Goal: Transaction & Acquisition: Subscribe to service/newsletter

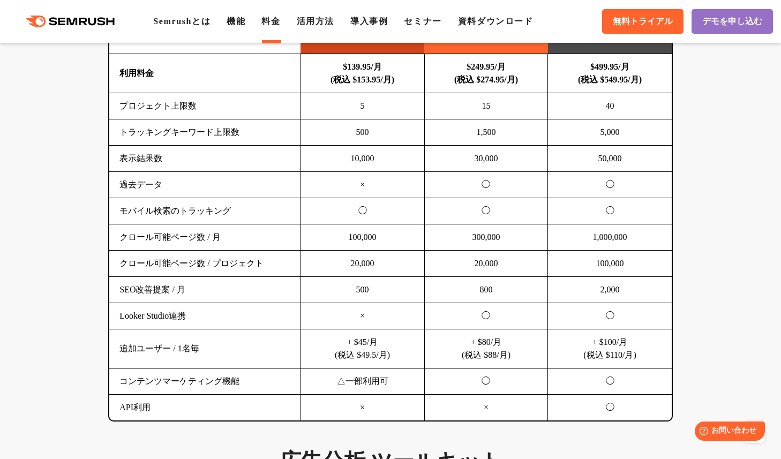
scroll to position [731, 0]
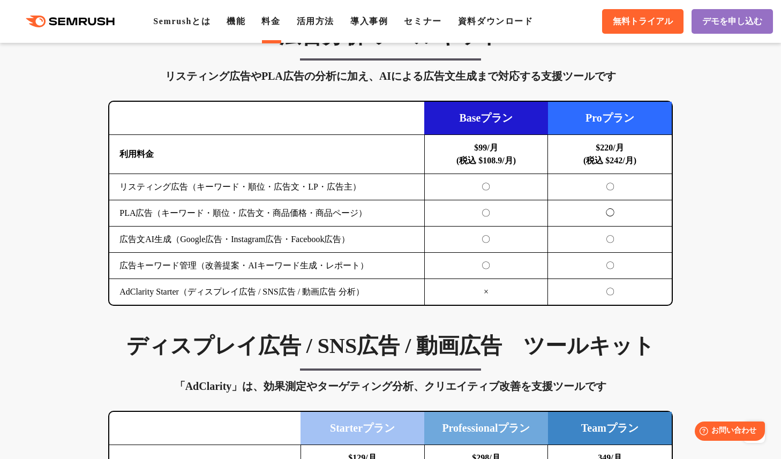
scroll to position [1133, 0]
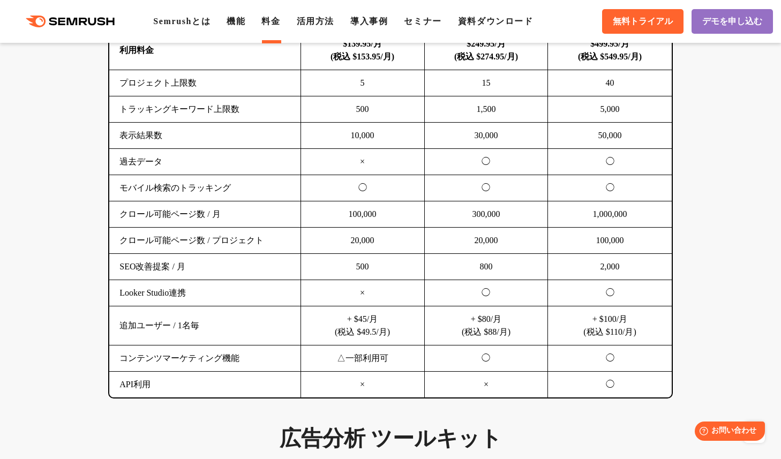
scroll to position [739, 0]
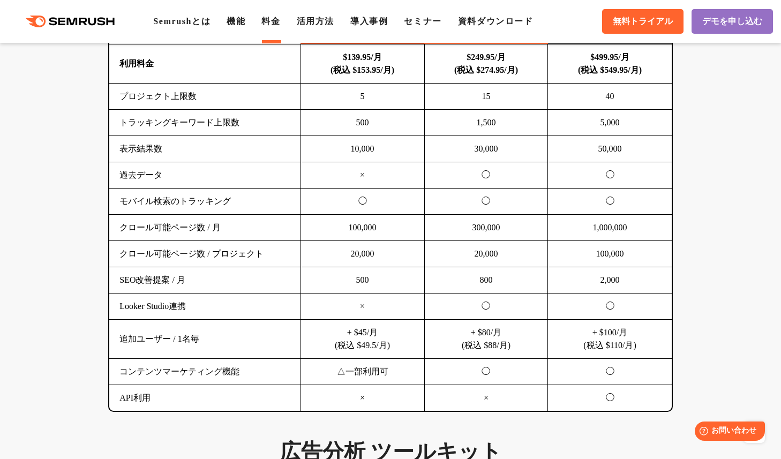
click at [144, 240] on td "クロール可能ページ数 / 月" at bounding box center [204, 228] width 191 height 26
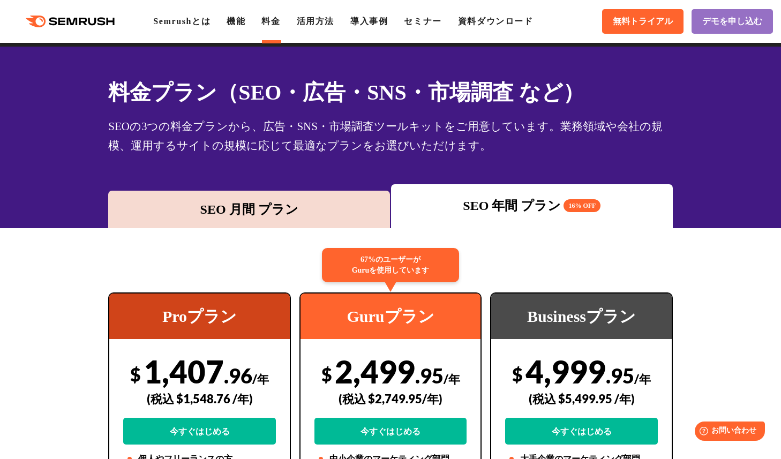
scroll to position [0, 0]
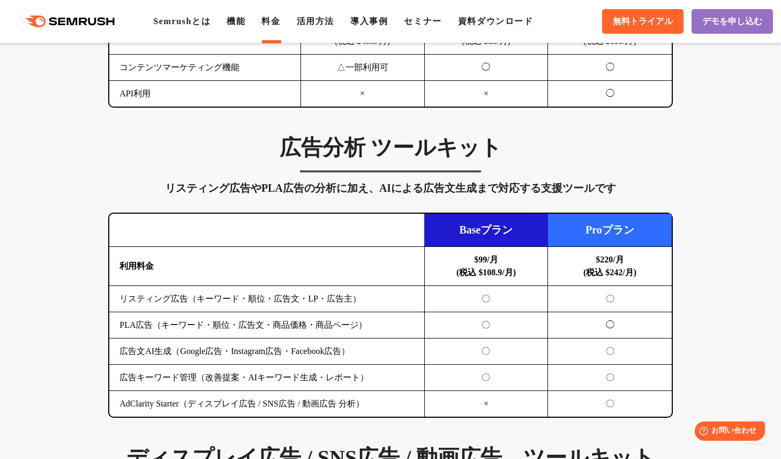
click at [463, 236] on td "Baseプラン" at bounding box center [486, 230] width 124 height 33
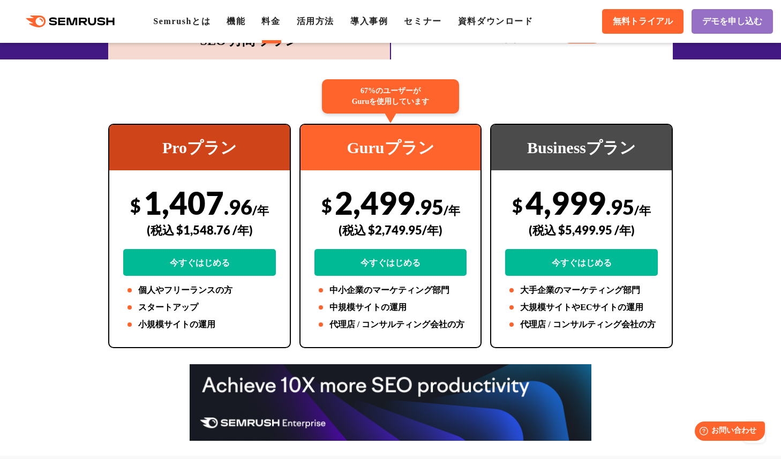
scroll to position [123, 0]
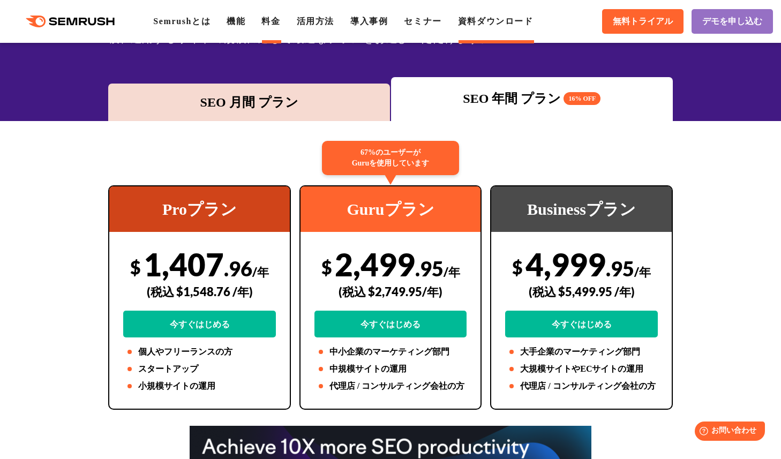
click at [491, 21] on link "資料ダウンロード" at bounding box center [495, 21] width 75 height 9
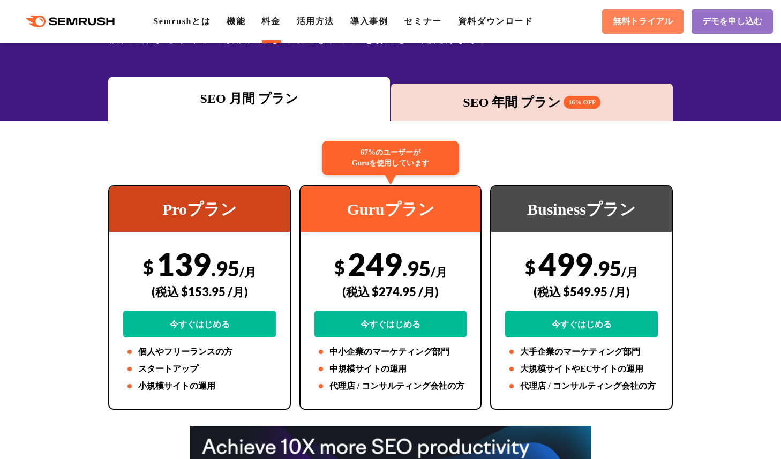
click at [651, 20] on span "無料トライアル" at bounding box center [642, 21] width 60 height 11
click at [720, 111] on div "SEO 月間 プラン SEO 年間 プラン 16% OFF" at bounding box center [390, 99] width 781 height 44
click at [503, 25] on link "資料ダウンロード" at bounding box center [495, 21] width 75 height 9
click at [112, 206] on div "Proプラン" at bounding box center [199, 209] width 180 height 46
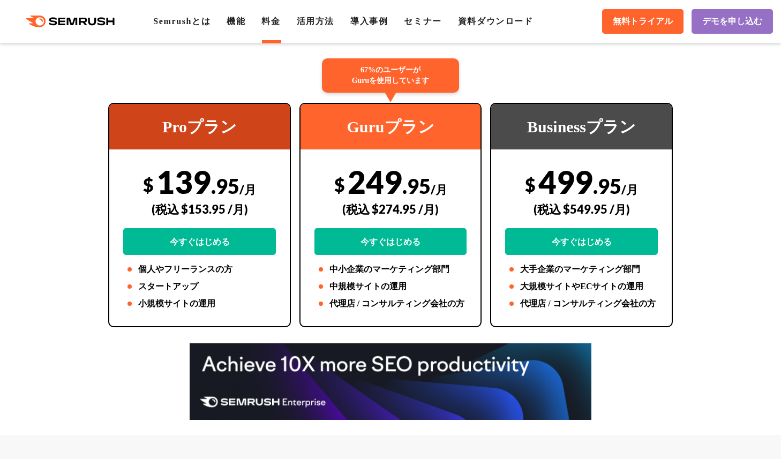
scroll to position [207, 0]
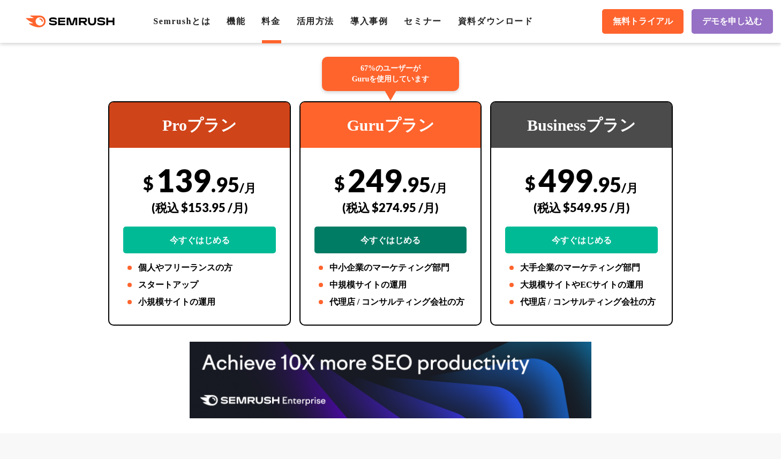
click at [392, 229] on link "今すぐはじめる" at bounding box center [390, 239] width 153 height 27
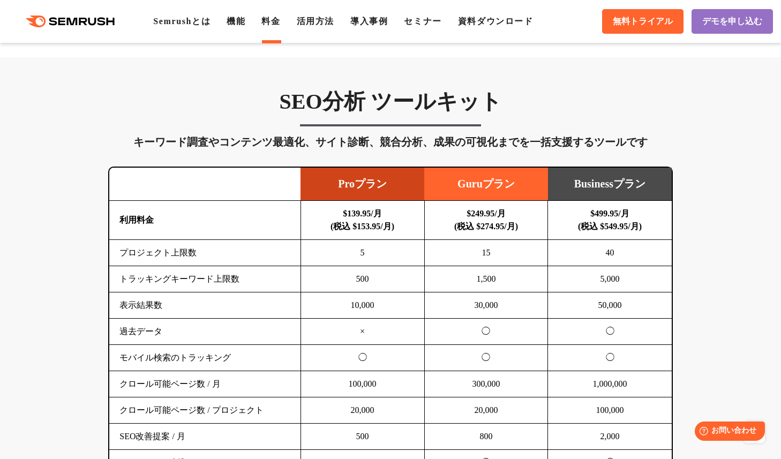
scroll to position [581, 0]
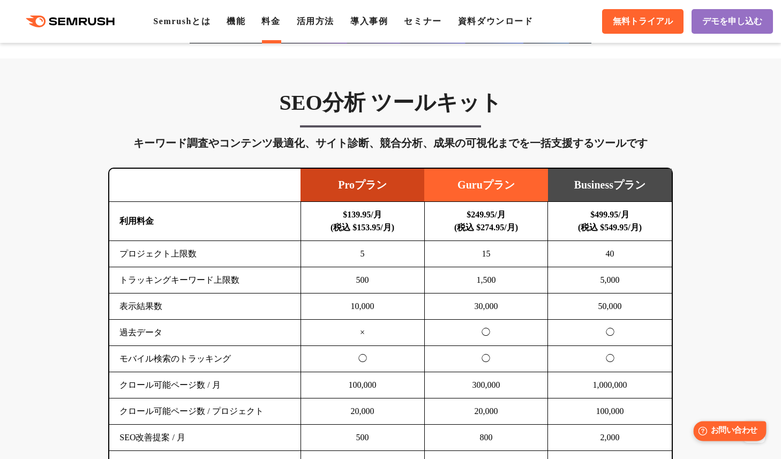
click at [716, 421] on div "Help お問い合わせ" at bounding box center [729, 431] width 73 height 20
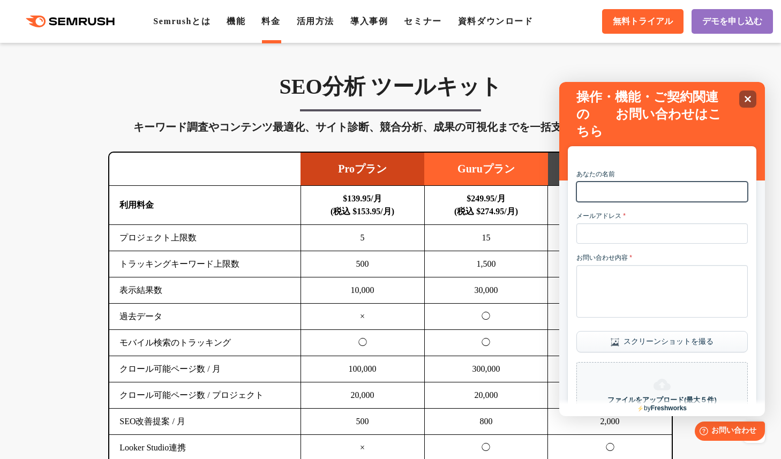
scroll to position [593, 0]
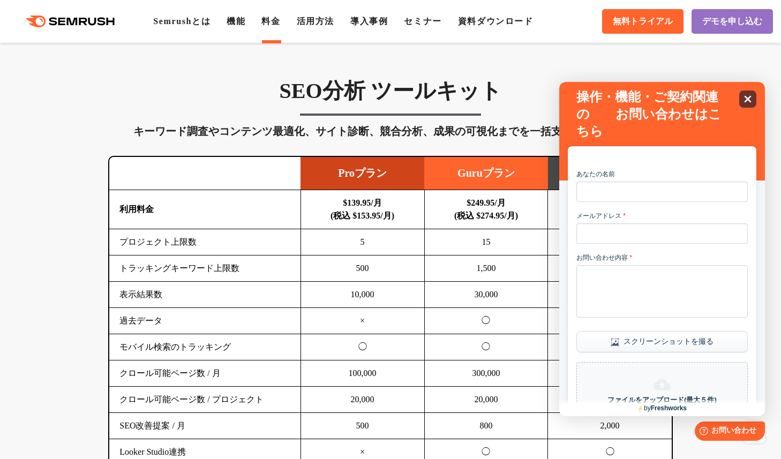
click at [752, 97] on div "Close" at bounding box center [747, 98] width 17 height 17
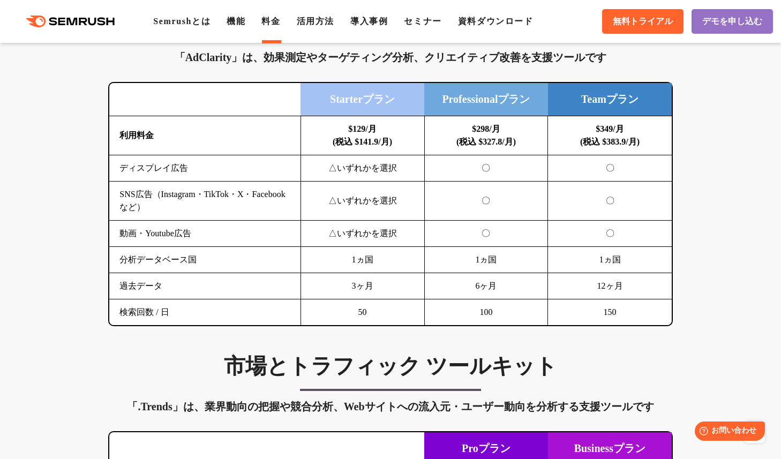
scroll to position [1484, 0]
click at [86, 216] on div "SEO分析 ツールキット キーワード調査やコンテンツ最適化、サイト診断、競合分析、成果の可視化までを一括支援するツールです 横にスワイプしてください Proプ…" at bounding box center [390, 345] width 781 height 2378
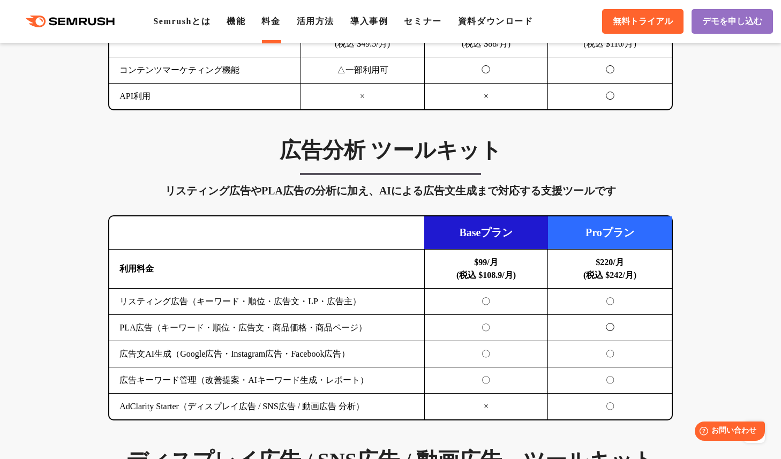
scroll to position [1057, 0]
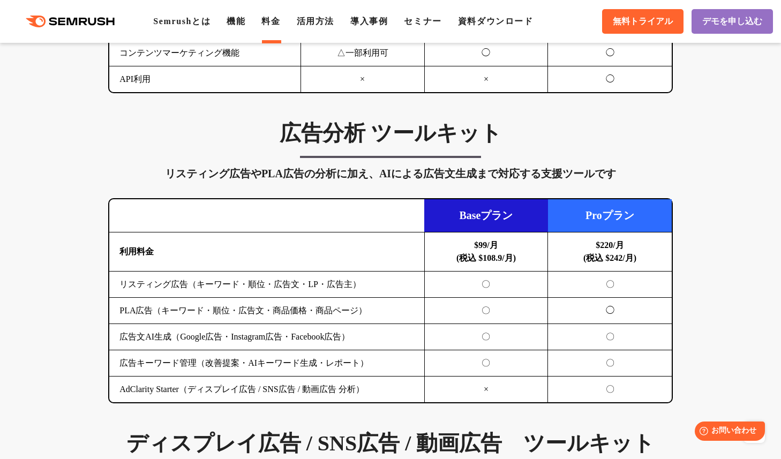
click at [444, 182] on div "リスティング広告やPLA広告の分析に加え、AIによる広告文生成まで対応する支援ツールです" at bounding box center [390, 173] width 564 height 17
click at [274, 181] on div "リスティング広告やPLA広告の分析に加え、AIによる広告文生成まで対応する支援ツールです" at bounding box center [390, 173] width 564 height 17
click at [260, 182] on div "リスティング広告やPLA広告の分析に加え、AIによる広告文生成まで対応する支援ツールです" at bounding box center [390, 173] width 564 height 17
drag, startPoint x: 260, startPoint y: 187, endPoint x: 302, endPoint y: 187, distance: 42.8
click at [302, 182] on div "リスティング広告やPLA広告の分析に加え、AIによる広告文生成まで対応する支援ツールです" at bounding box center [390, 173] width 564 height 17
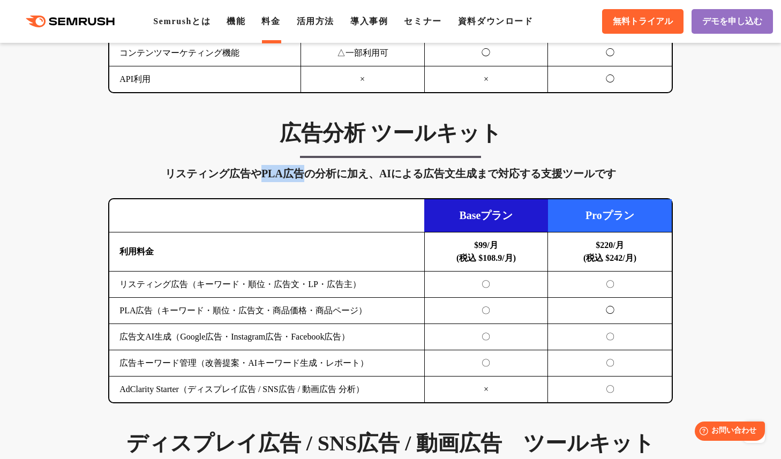
copy div "PLA広告"
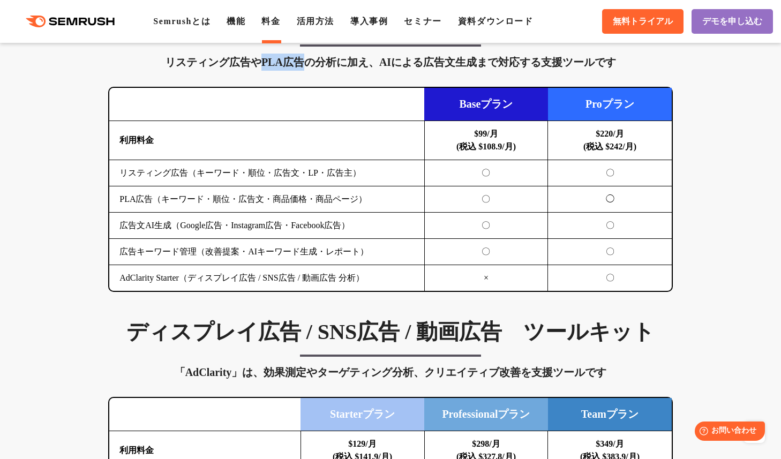
scroll to position [1166, 0]
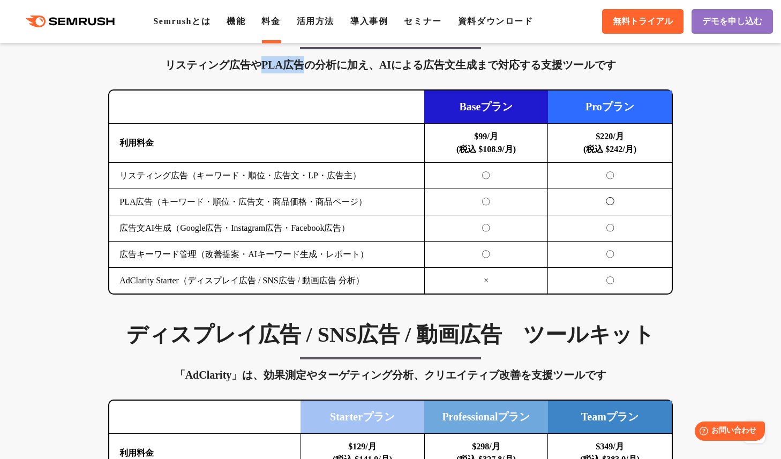
click at [101, 267] on div "広告分析 ツールキット リスティング広告やPLA広告の分析に加え、AIによる広告文生成まで対応する支援ツールです 横にスワイプしてください Baseプラン P…" at bounding box center [390, 152] width 586 height 283
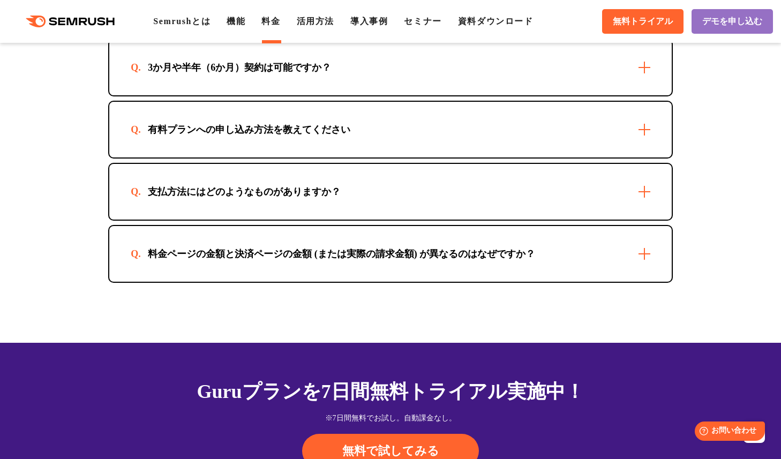
scroll to position [3195, 0]
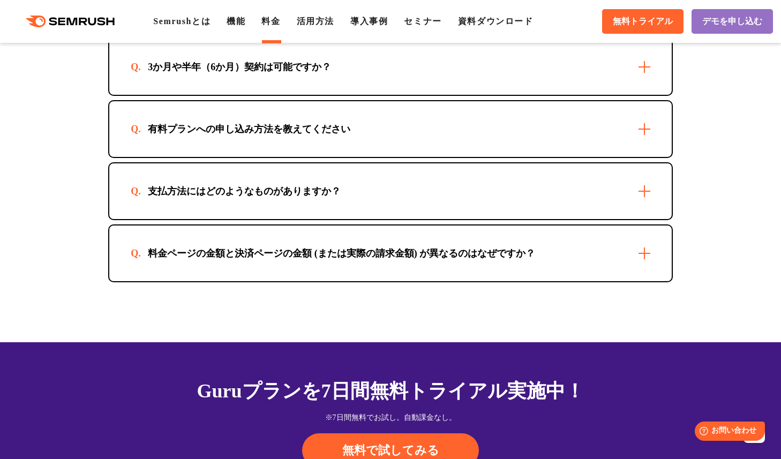
click at [169, 135] on div "有料プランへの申し込み方法を教えてください" at bounding box center [249, 129] width 237 height 13
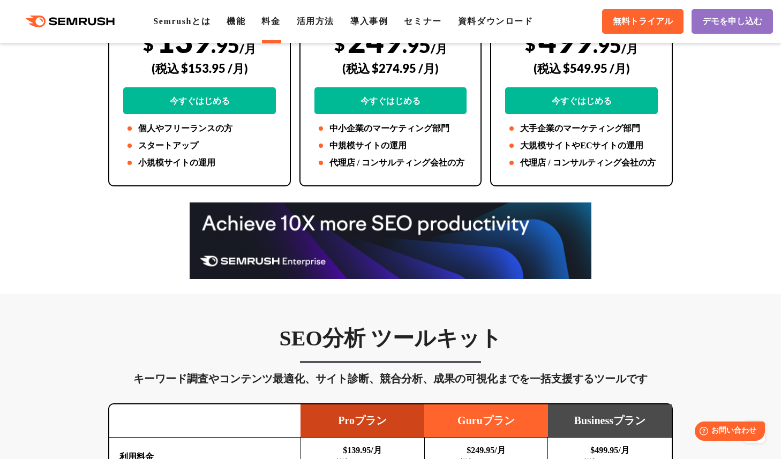
scroll to position [345, 0]
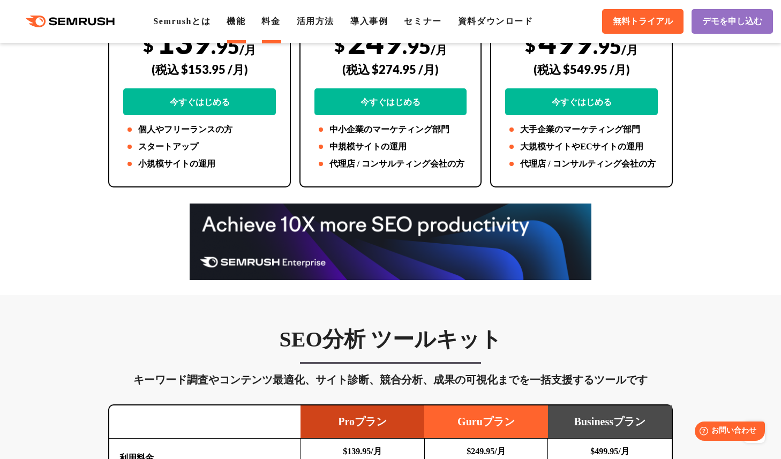
click at [245, 23] on link "機能" at bounding box center [235, 21] width 19 height 9
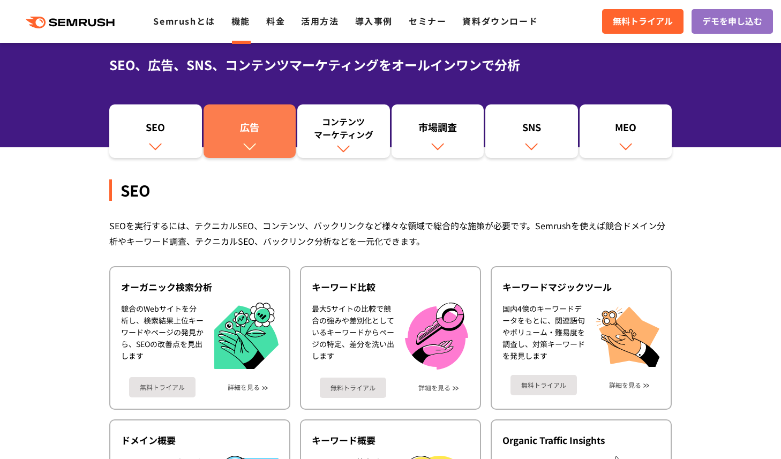
click at [257, 137] on div "広告" at bounding box center [250, 129] width 82 height 18
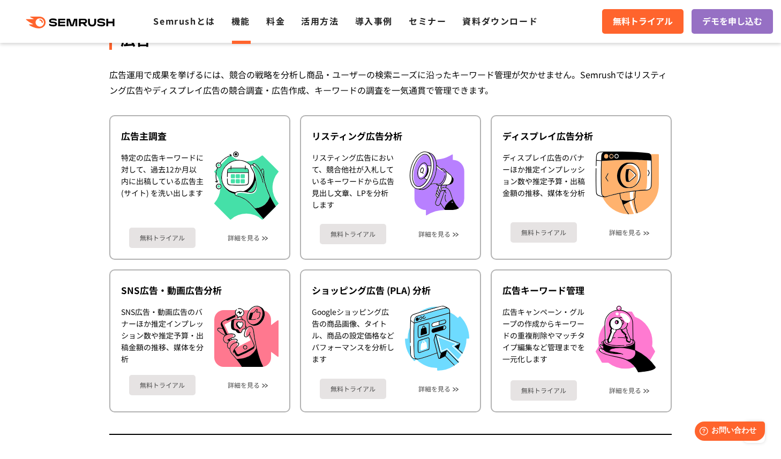
scroll to position [974, 0]
click at [437, 230] on link "詳細を見る" at bounding box center [434, 233] width 32 height 7
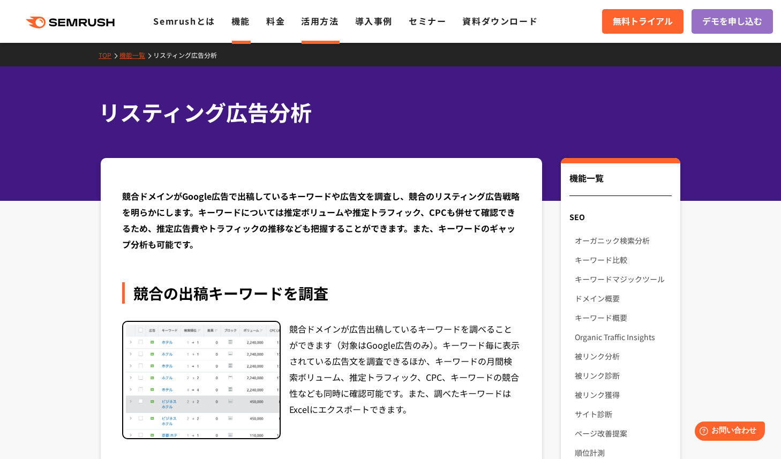
click at [317, 26] on link "活用方法" at bounding box center [319, 20] width 37 height 13
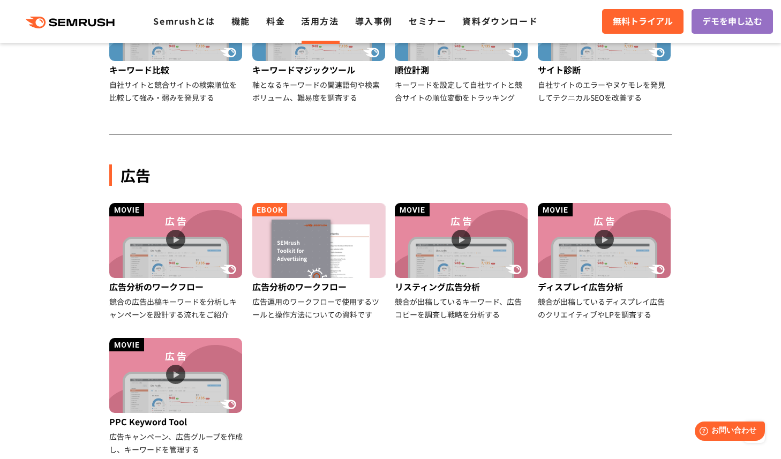
scroll to position [495, 0]
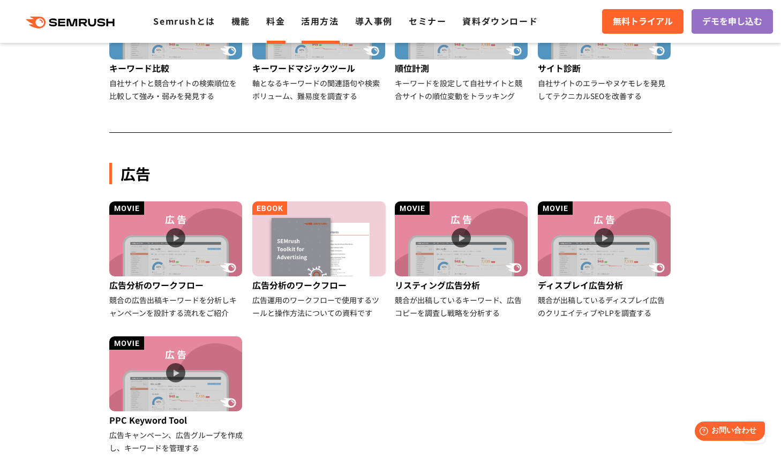
click at [275, 26] on link "料金" at bounding box center [275, 20] width 19 height 13
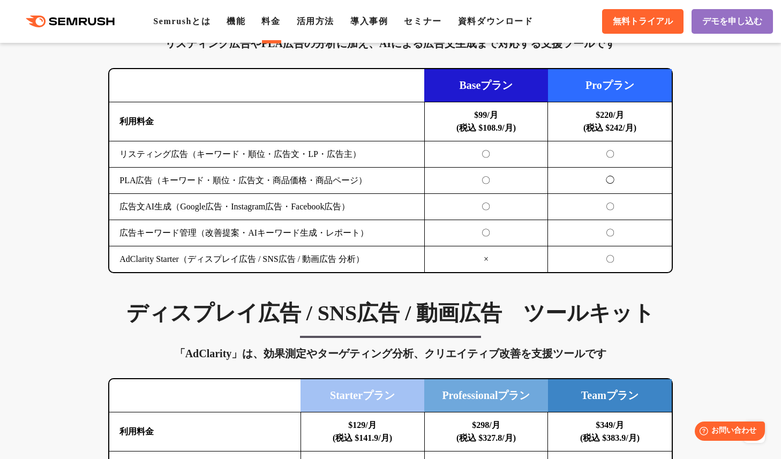
scroll to position [1109, 0]
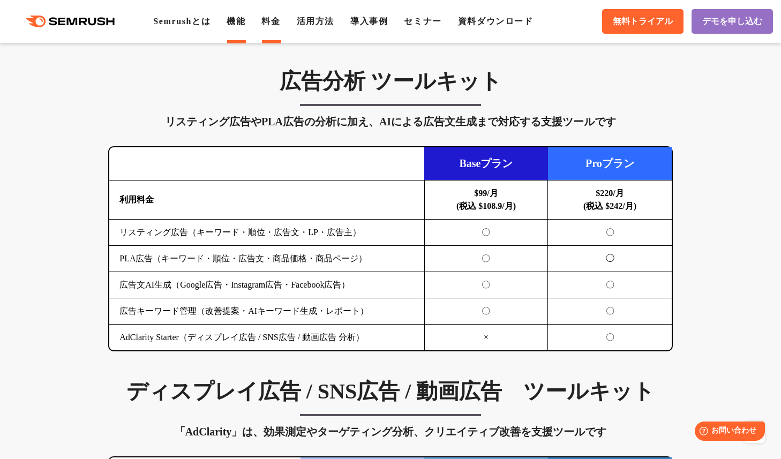
click at [243, 26] on li "機能" at bounding box center [235, 21] width 19 height 13
click at [244, 21] on link "機能" at bounding box center [235, 21] width 19 height 9
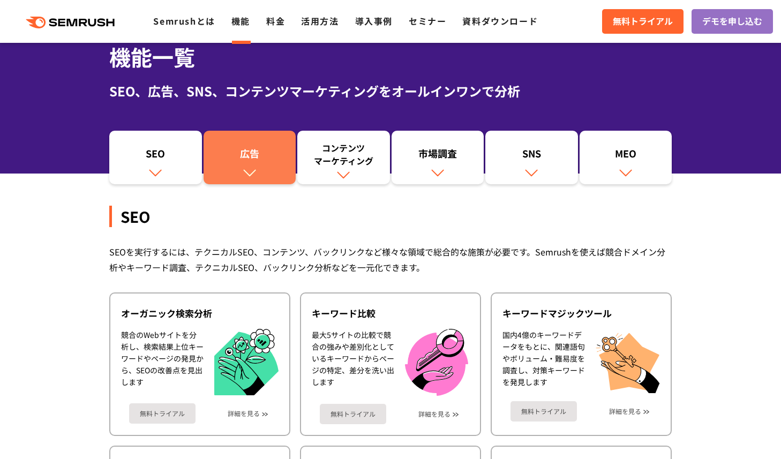
click at [249, 176] on img at bounding box center [250, 172] width 14 height 14
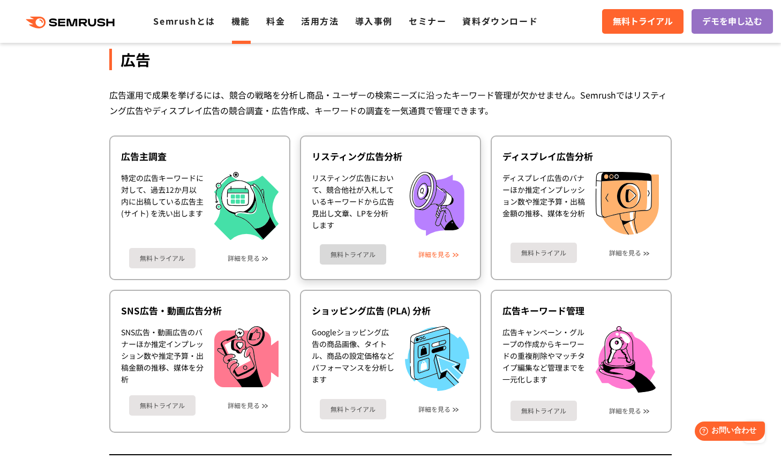
click at [431, 251] on link "詳細を見る" at bounding box center [434, 254] width 32 height 7
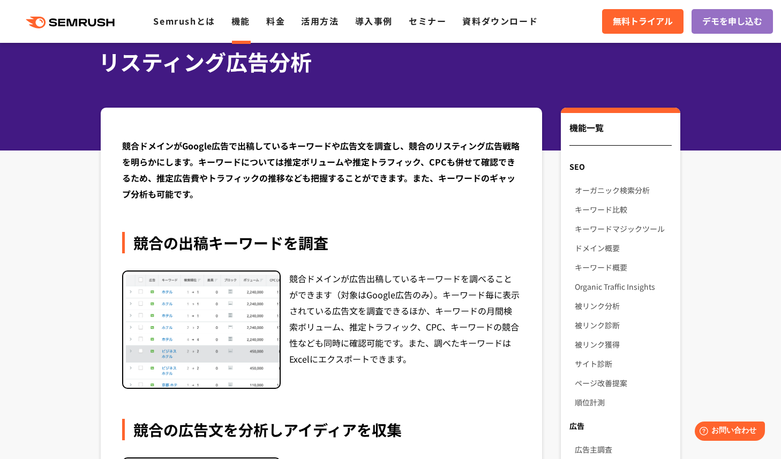
scroll to position [46, 0]
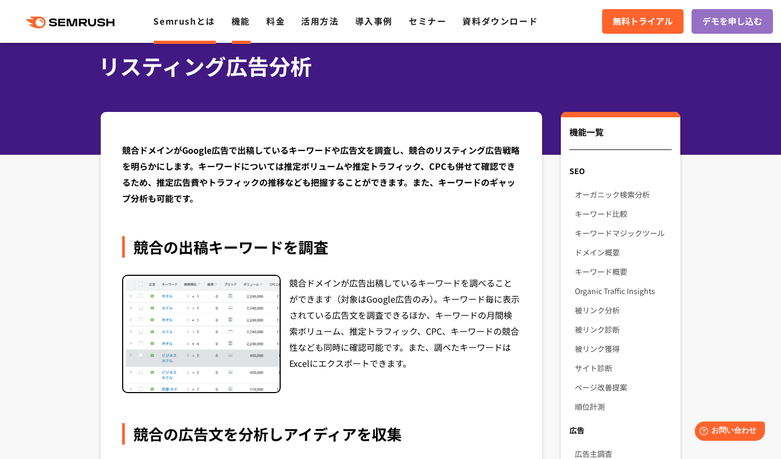
click at [201, 25] on link "Semrushとは" at bounding box center [184, 20] width 62 height 13
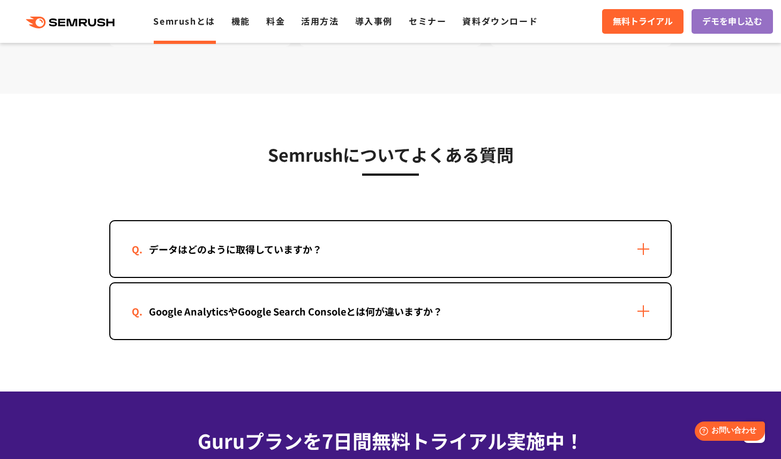
scroll to position [2102, 0]
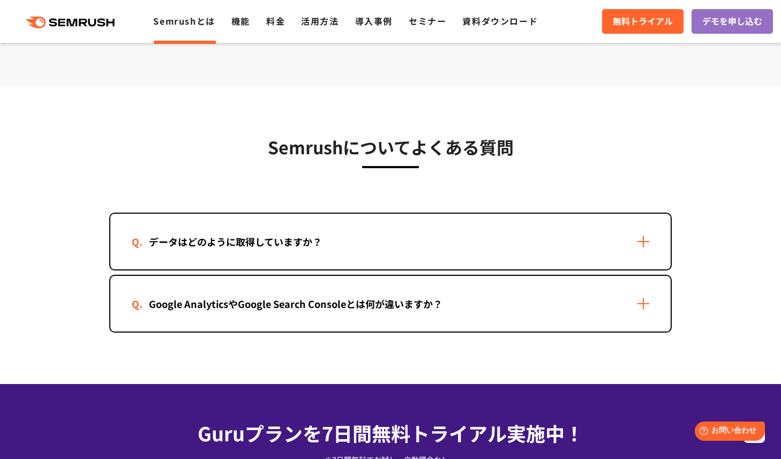
click at [126, 225] on div "データはどのように取得していますか？" at bounding box center [390, 242] width 560 height 56
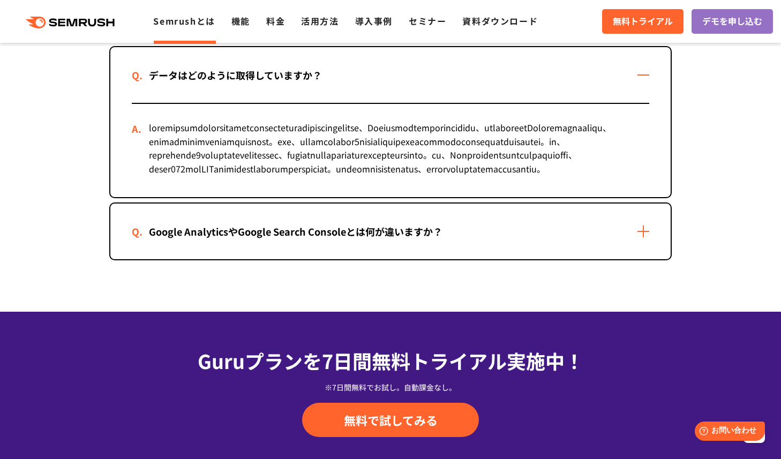
scroll to position [2273, 0]
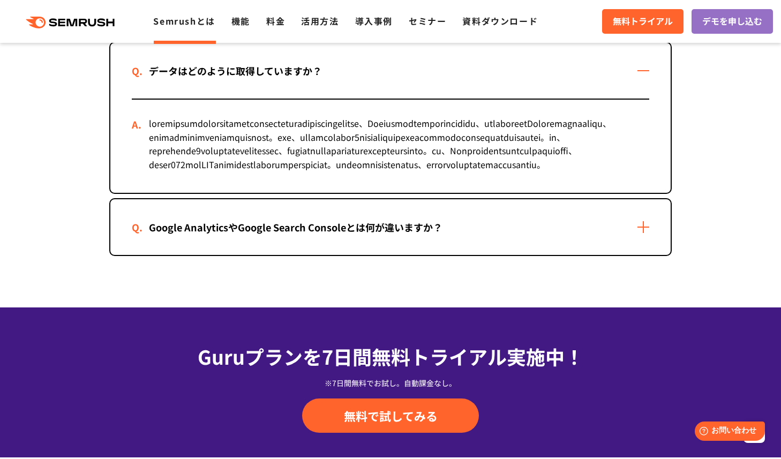
click at [212, 235] on div "Google AnalyticsやGoogle Search Consoleとは何が違いますか？" at bounding box center [296, 227] width 328 height 16
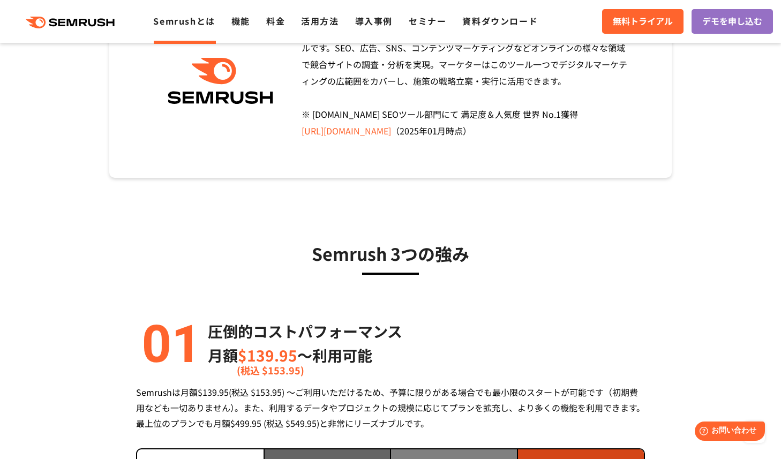
scroll to position [0, 0]
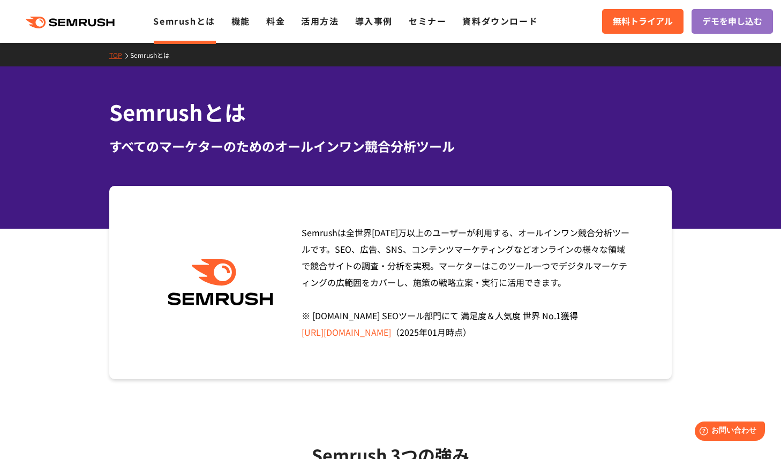
click at [241, 30] on div ".cls {fill: #FF642D;} .cls {fill: #FF642D;} Semrushとは 機能 料金 活用方法 導入事例 セミナー 資料ダウ…" at bounding box center [390, 21] width 781 height 32
click at [241, 25] on link "機能" at bounding box center [240, 20] width 19 height 13
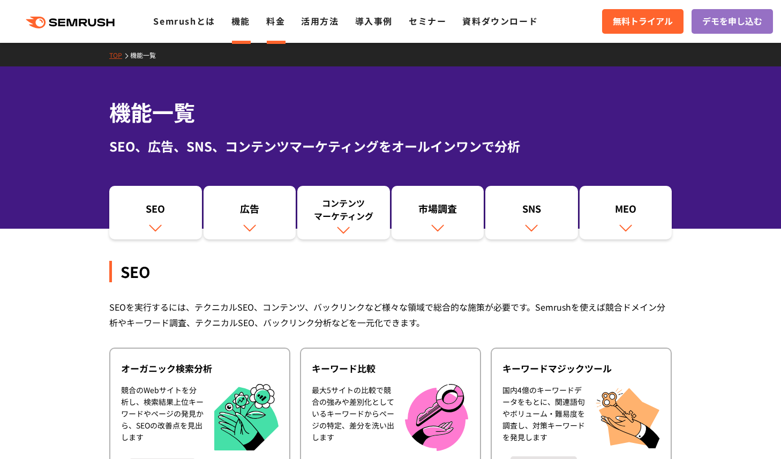
click at [274, 24] on link "料金" at bounding box center [275, 20] width 19 height 13
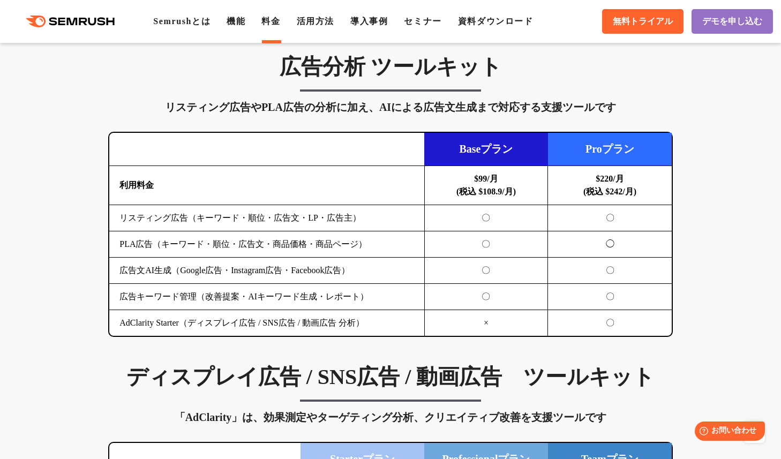
scroll to position [1121, 0]
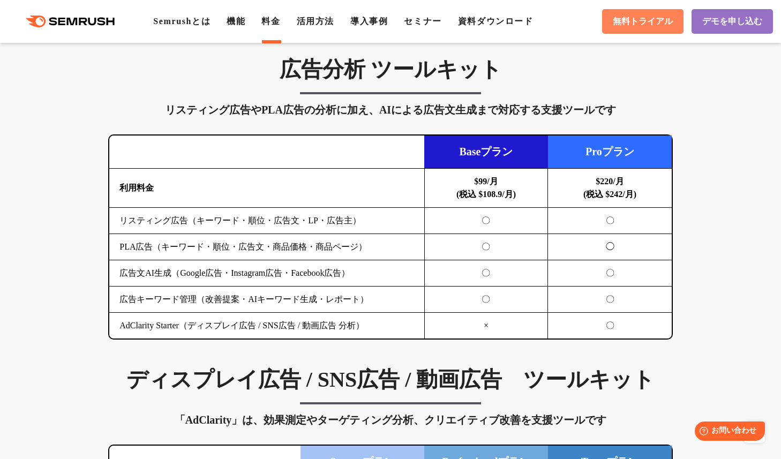
click at [631, 26] on span "無料トライアル" at bounding box center [642, 21] width 60 height 11
click at [639, 77] on h3 "広告分析 ツールキット" at bounding box center [390, 69] width 564 height 27
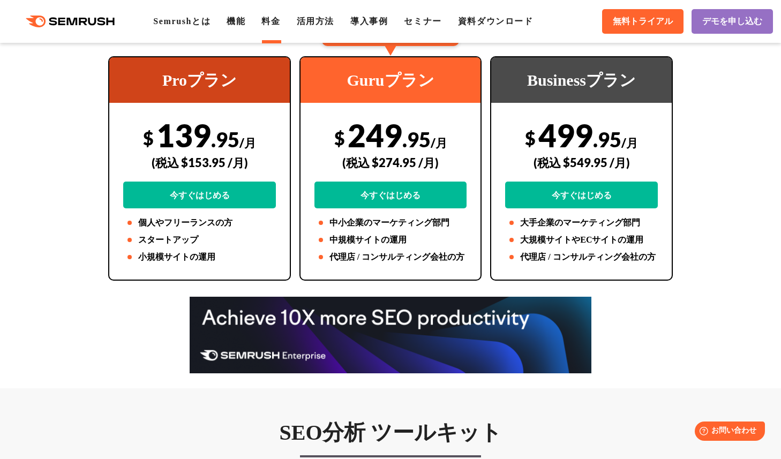
scroll to position [0, 0]
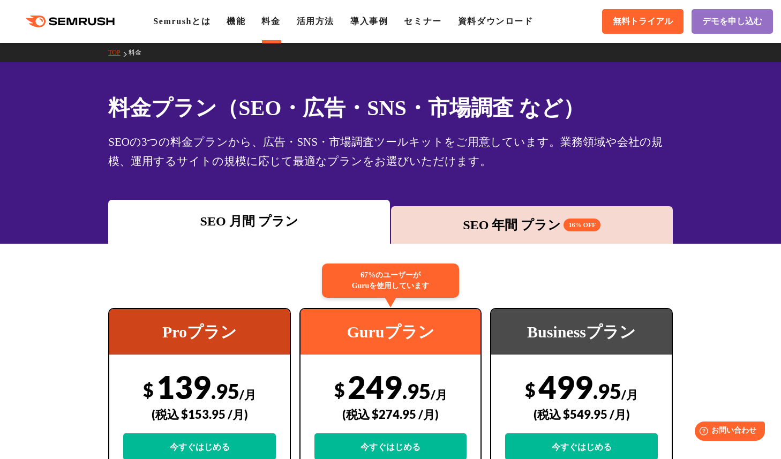
click at [546, 226] on div "SEO 年間 プラン 16% OFF" at bounding box center [531, 224] width 271 height 19
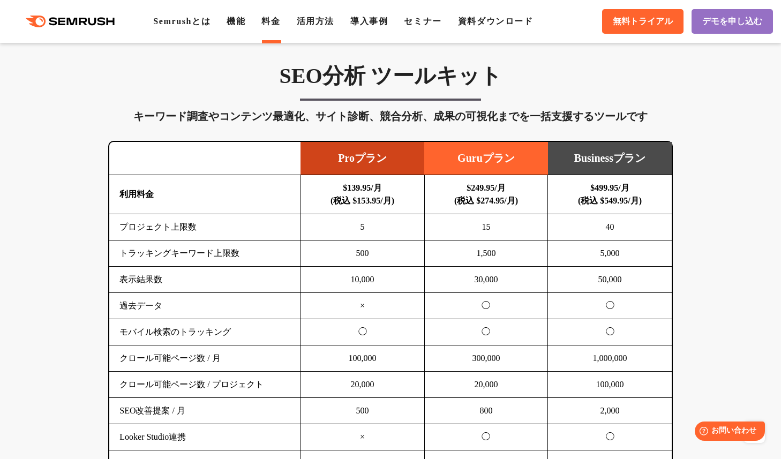
scroll to position [626, 0]
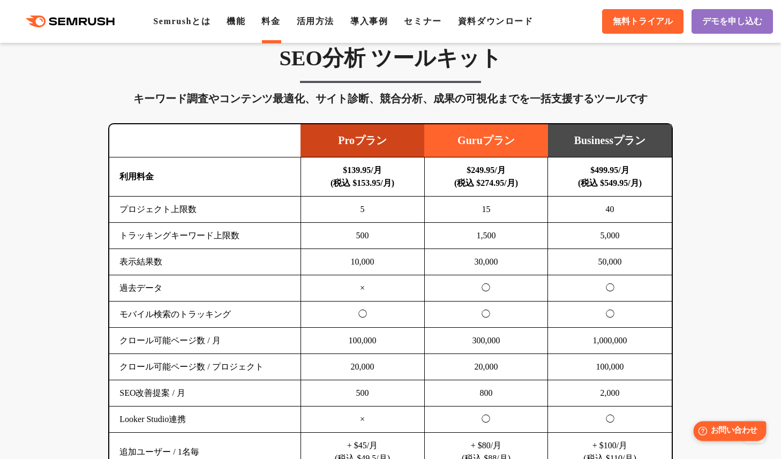
click at [729, 430] on span "お問い合わせ" at bounding box center [733, 431] width 47 height 10
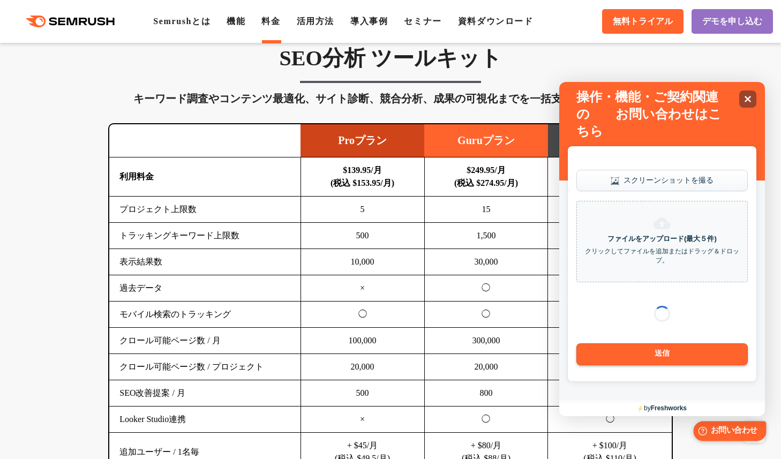
scroll to position [0, 0]
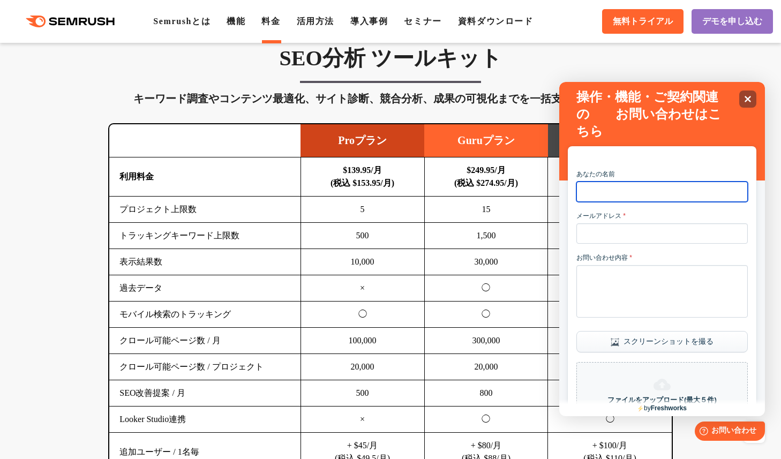
click at [621, 193] on input "あなたの名前" at bounding box center [661, 191] width 171 height 20
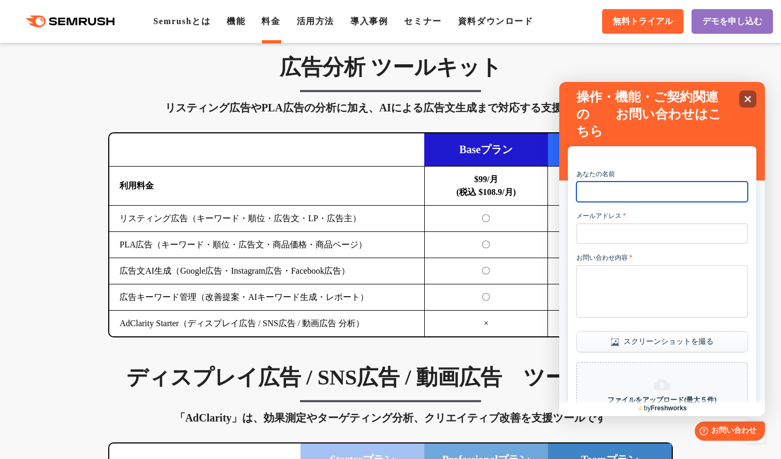
scroll to position [782, 0]
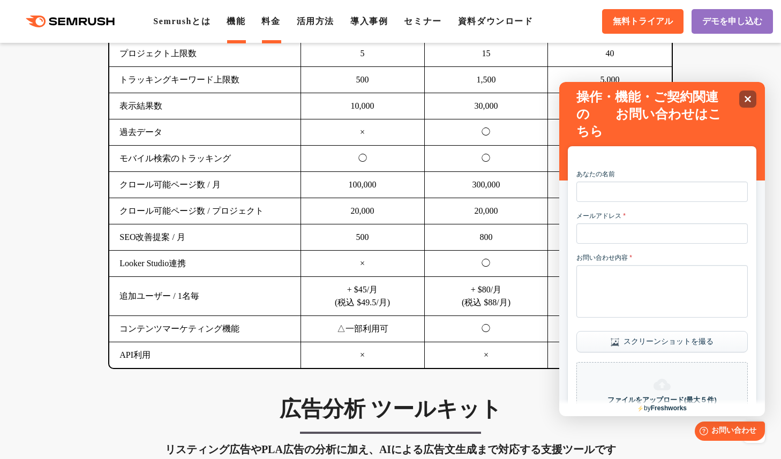
click at [242, 25] on link "機能" at bounding box center [235, 21] width 19 height 9
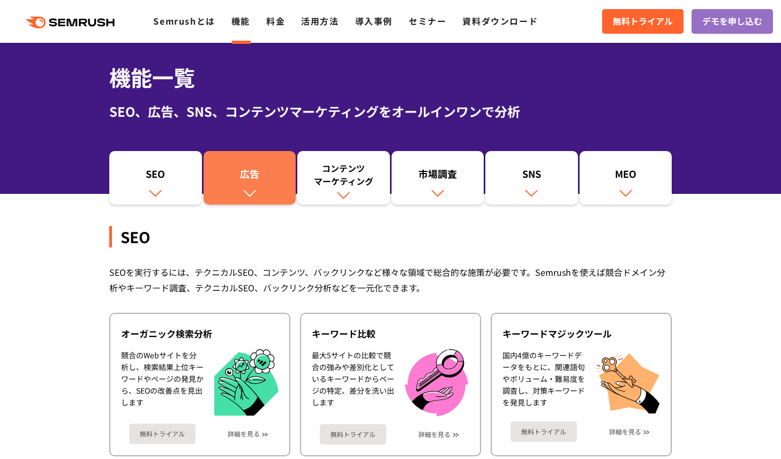
click at [288, 180] on div "広告" at bounding box center [250, 176] width 82 height 18
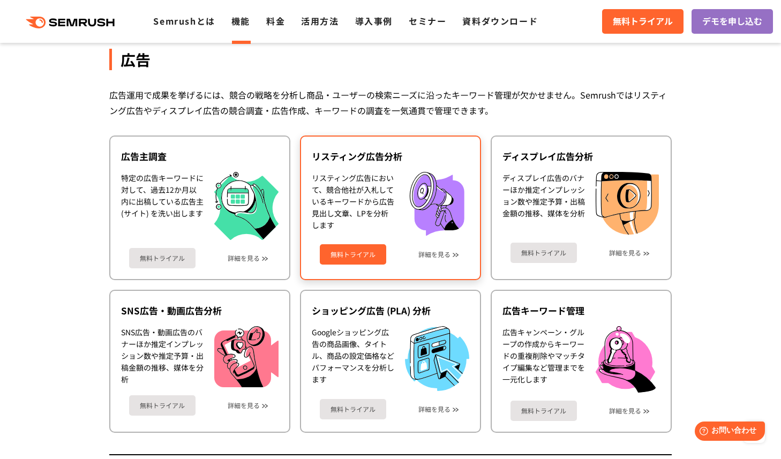
click at [362, 250] on link "無料トライアル" at bounding box center [353, 254] width 66 height 20
